Goal: Go to known website: Access a specific website the user already knows

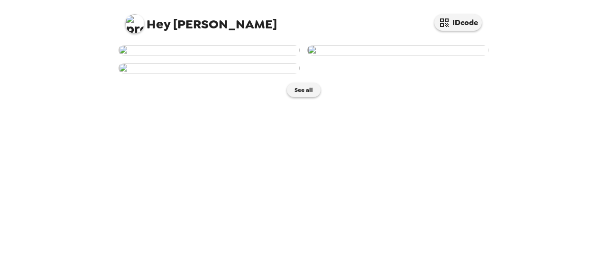
scroll to position [1, 0]
